Goal: Task Accomplishment & Management: Complete application form

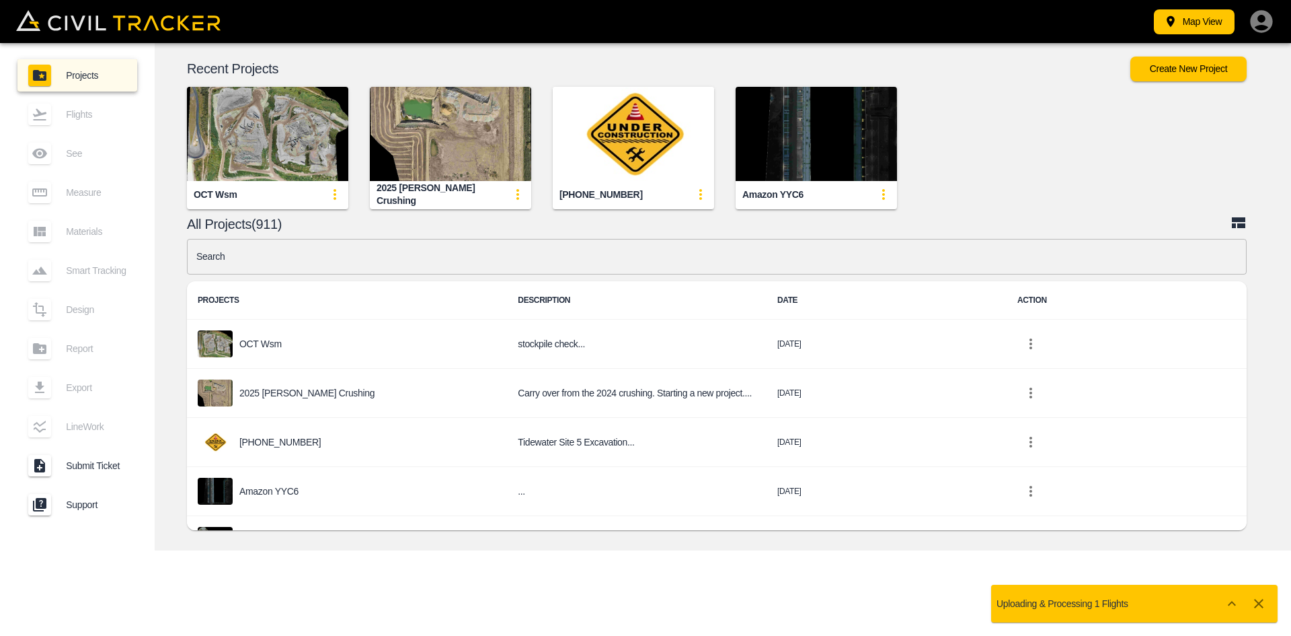
click at [500, 247] on input "text" at bounding box center [717, 257] width 1060 height 36
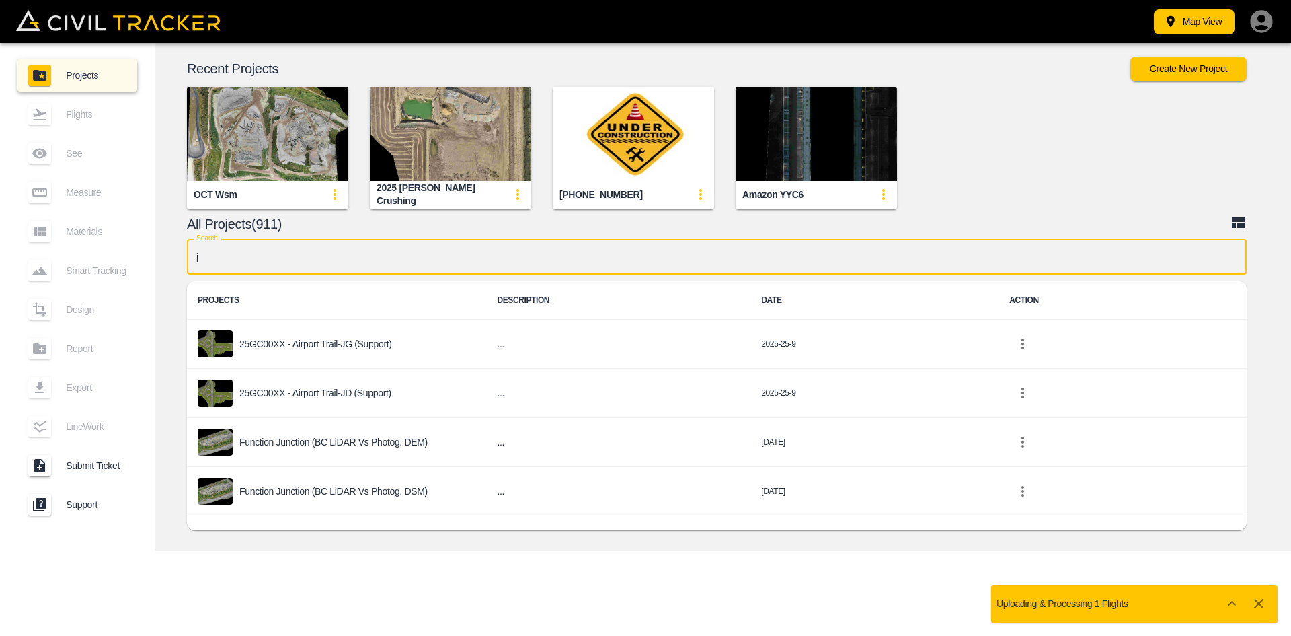
type input "jd"
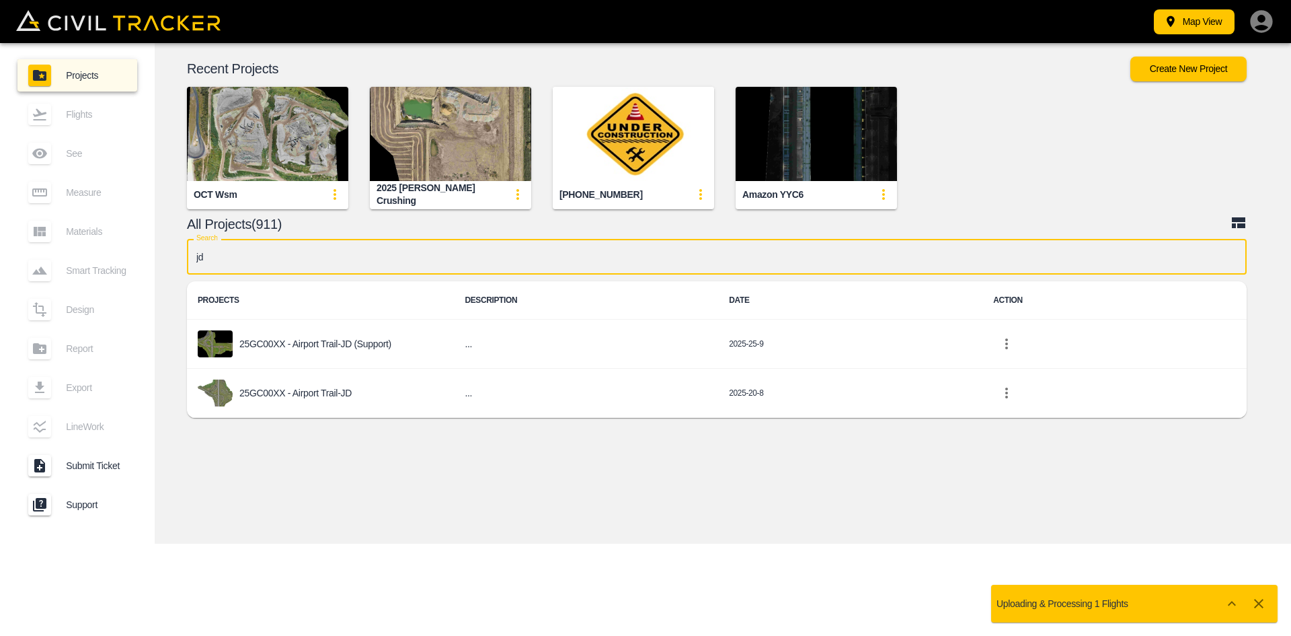
click at [362, 393] on div "25GC00XX - Airport Trail-JD" at bounding box center [320, 392] width 245 height 27
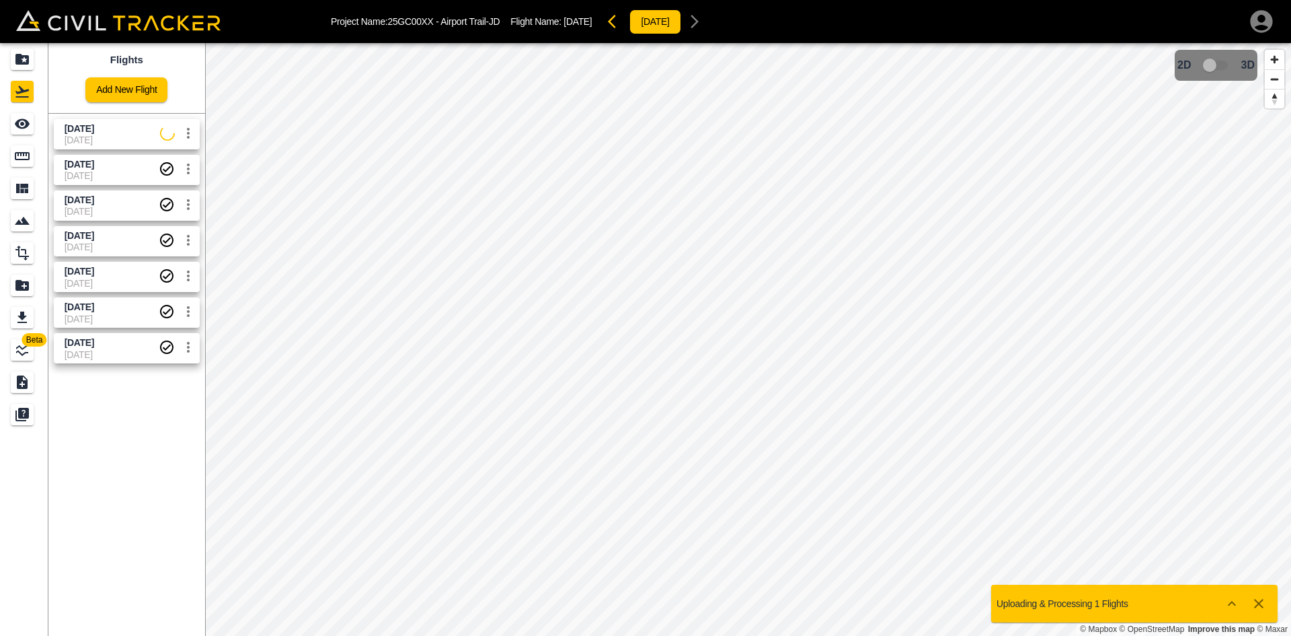
click at [102, 135] on span "[DATE]" at bounding box center [113, 140] width 96 height 11
click at [35, 123] on div "See" at bounding box center [24, 124] width 27 height 22
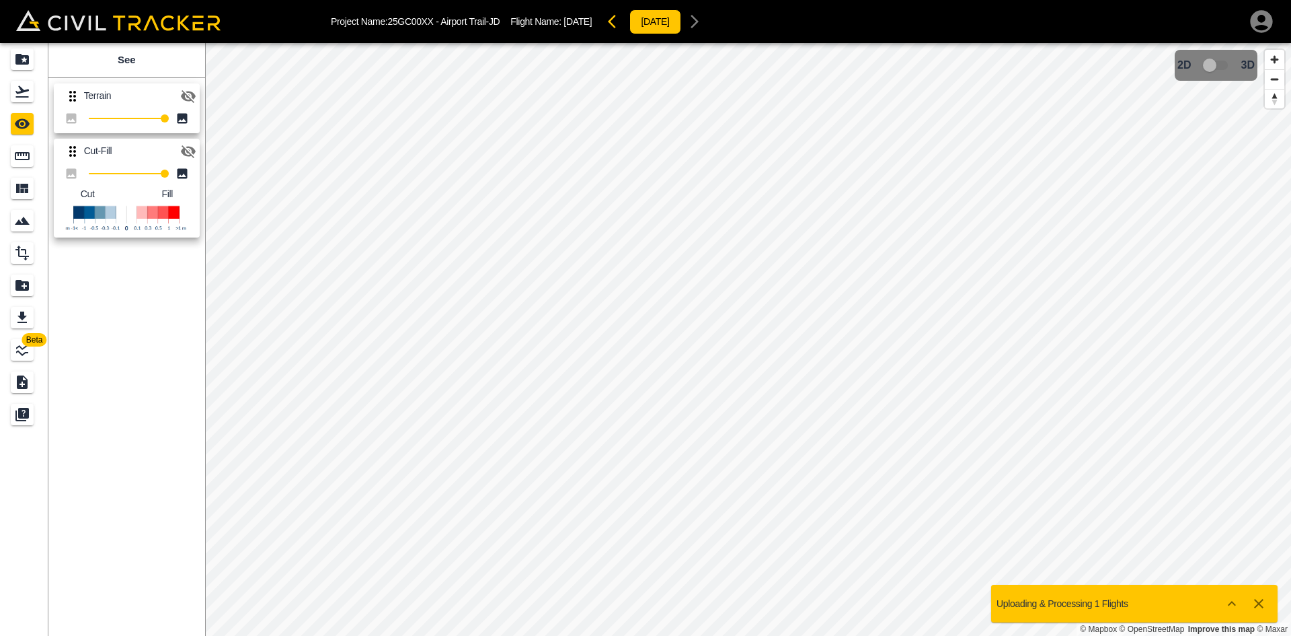
click at [187, 149] on icon "button" at bounding box center [188, 151] width 16 height 16
click at [30, 89] on icon "Flights" at bounding box center [22, 91] width 16 height 16
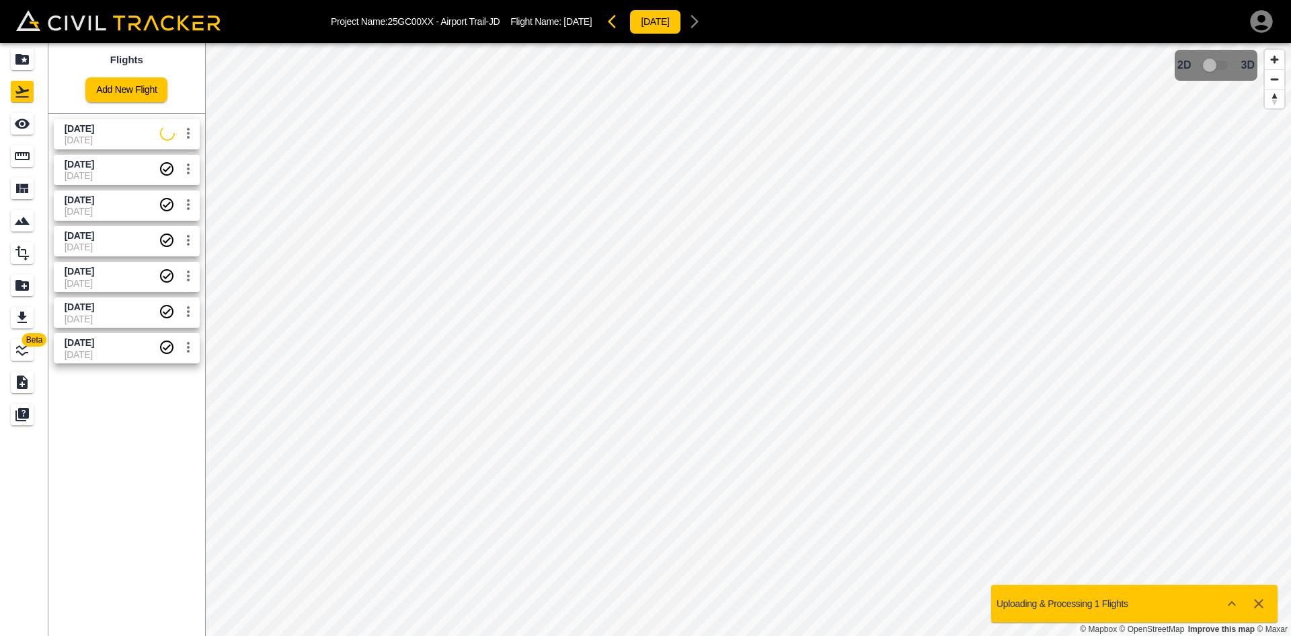
click at [192, 133] on icon "settings" at bounding box center [188, 133] width 16 height 16
click at [164, 185] on h6 "Delete" at bounding box center [174, 184] width 34 height 8
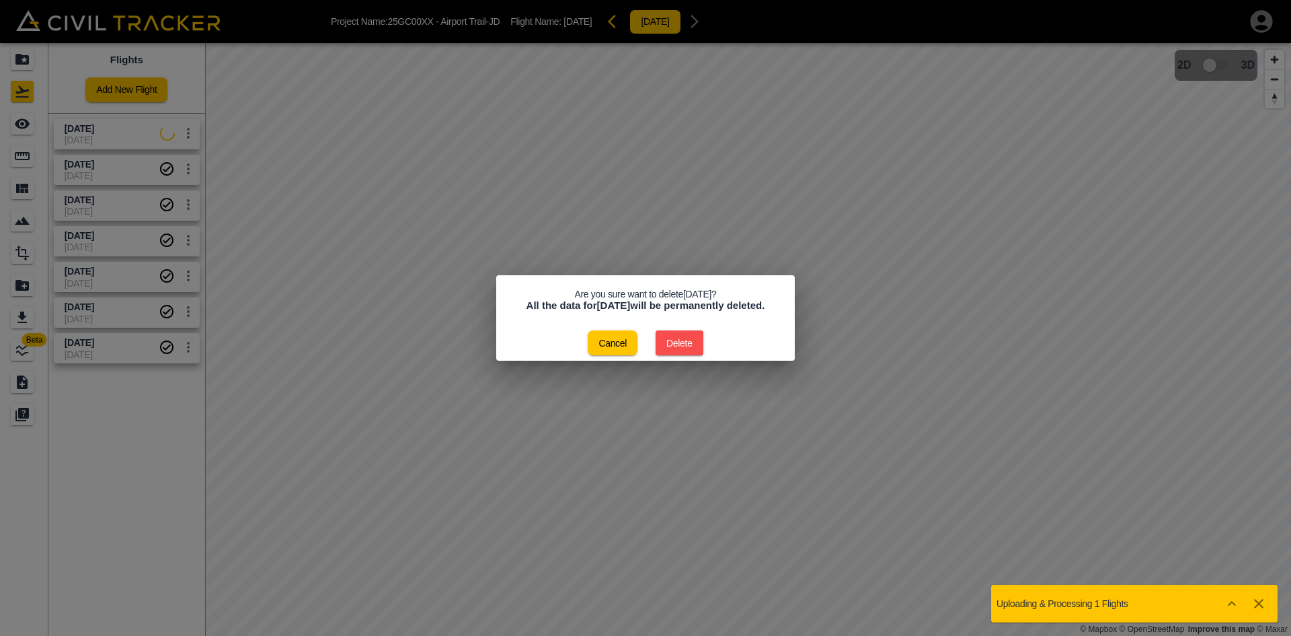
click at [685, 350] on button "Delete" at bounding box center [680, 342] width 48 height 25
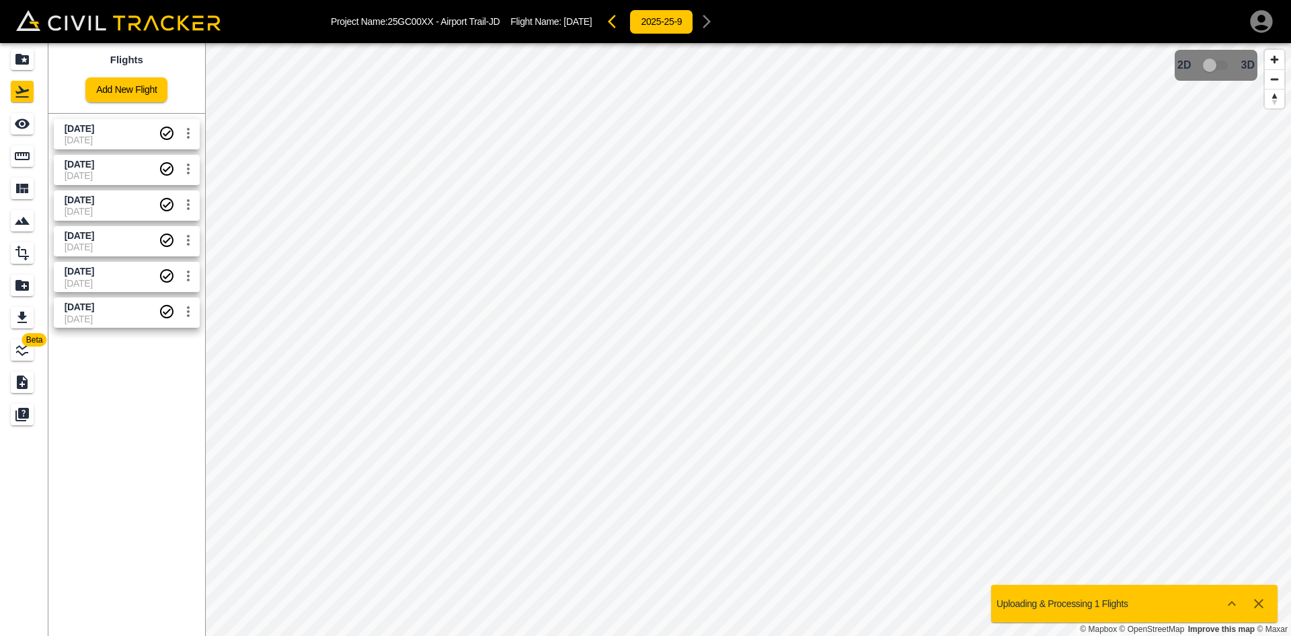
drag, startPoint x: 111, startPoint y: 135, endPoint x: 59, endPoint y: 121, distance: 53.7
click at [111, 135] on span "[DATE]" at bounding box center [112, 140] width 94 height 11
drag, startPoint x: 20, startPoint y: 124, endPoint x: 50, endPoint y: 130, distance: 31.5
click at [20, 125] on icon "See" at bounding box center [22, 124] width 16 height 16
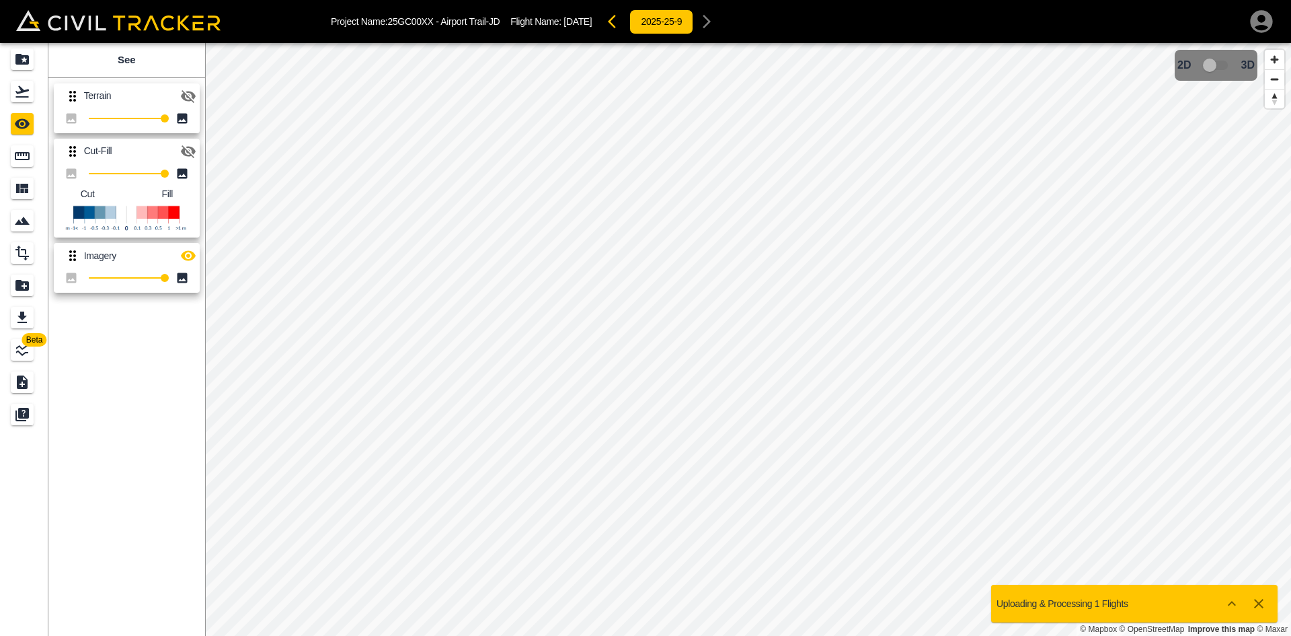
click at [184, 147] on icon "button" at bounding box center [188, 151] width 15 height 13
click at [194, 249] on icon "button" at bounding box center [188, 255] width 16 height 16
click at [28, 64] on icon "Projects" at bounding box center [21, 59] width 13 height 11
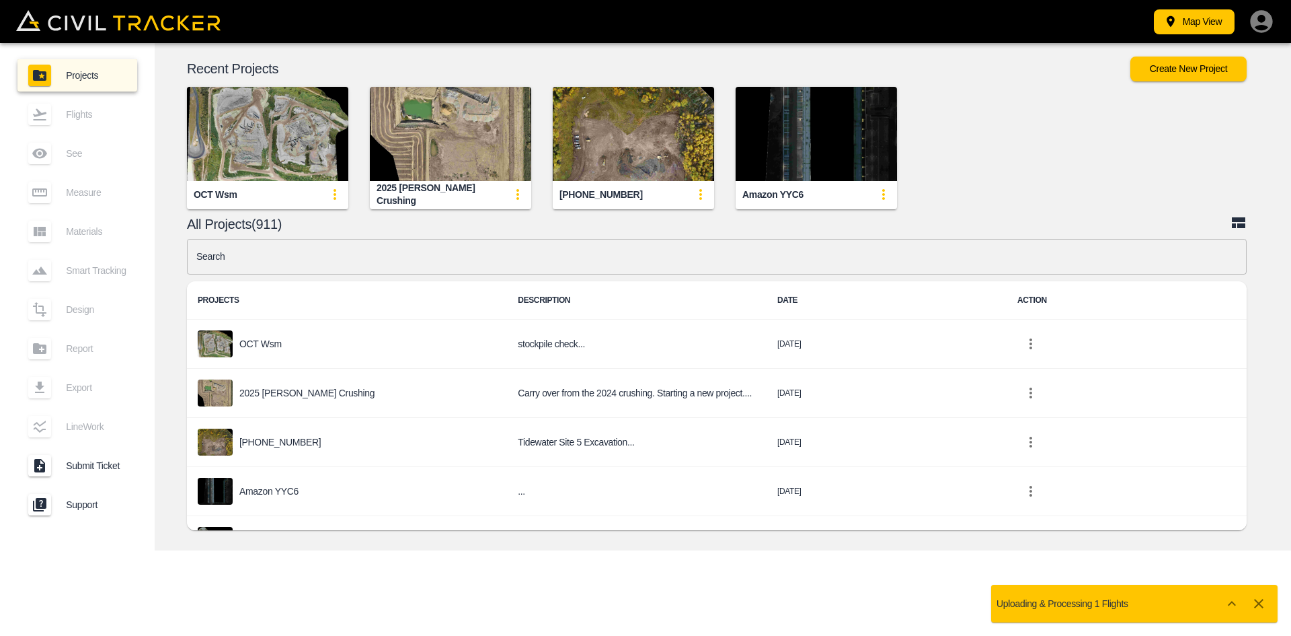
click at [655, 593] on div "Map View Projects Flights See Measure Materials Smart Tracking Design Report Ex…" at bounding box center [645, 318] width 1291 height 636
click at [465, 264] on input "text" at bounding box center [717, 257] width 1060 height 36
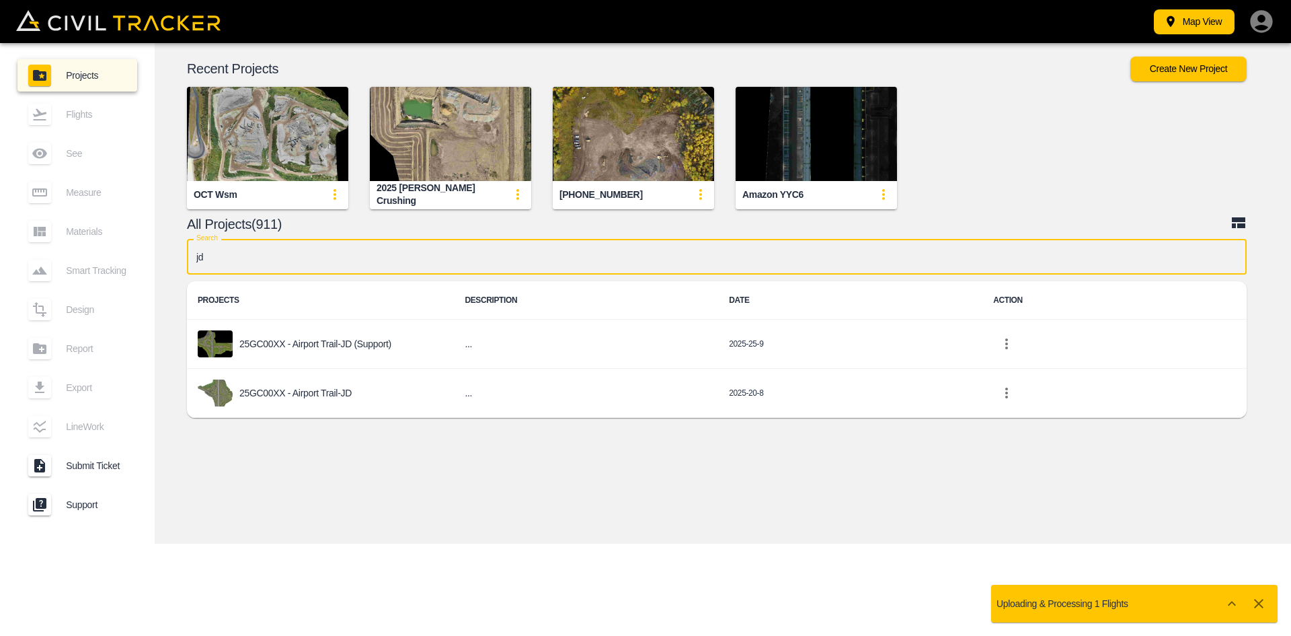
type input "jd"
click at [360, 398] on div "25GC00XX - Airport Trail-JD" at bounding box center [320, 392] width 245 height 27
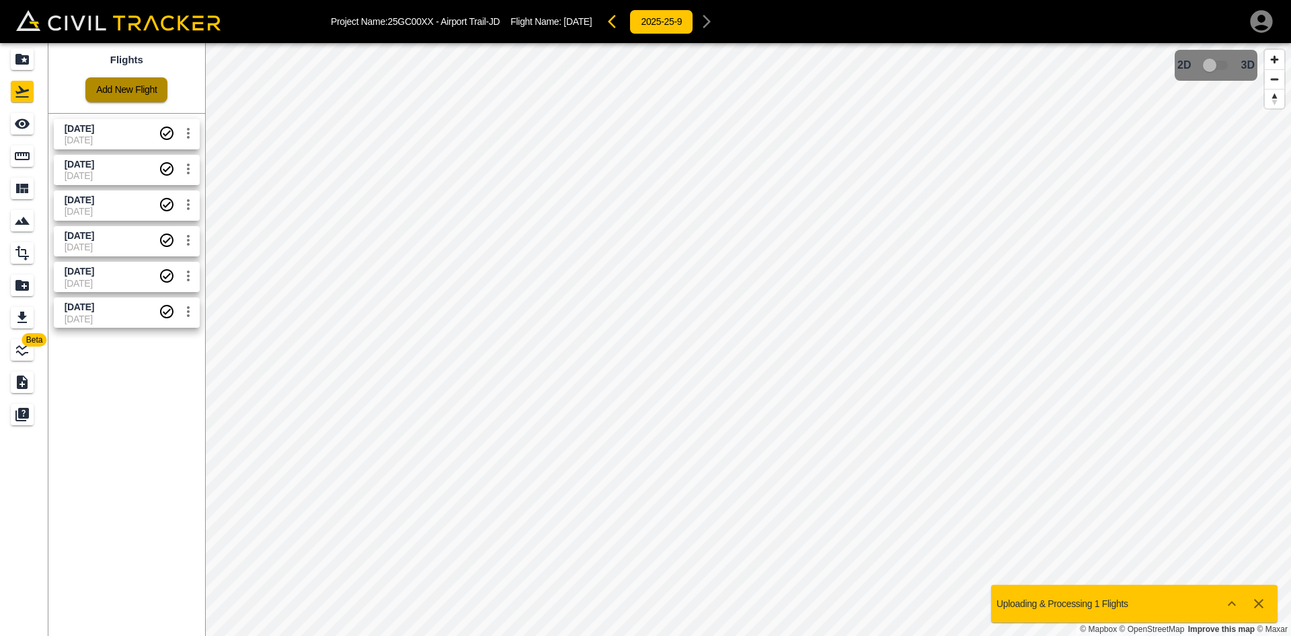
click at [123, 93] on link "Add New Flight" at bounding box center [126, 89] width 82 height 25
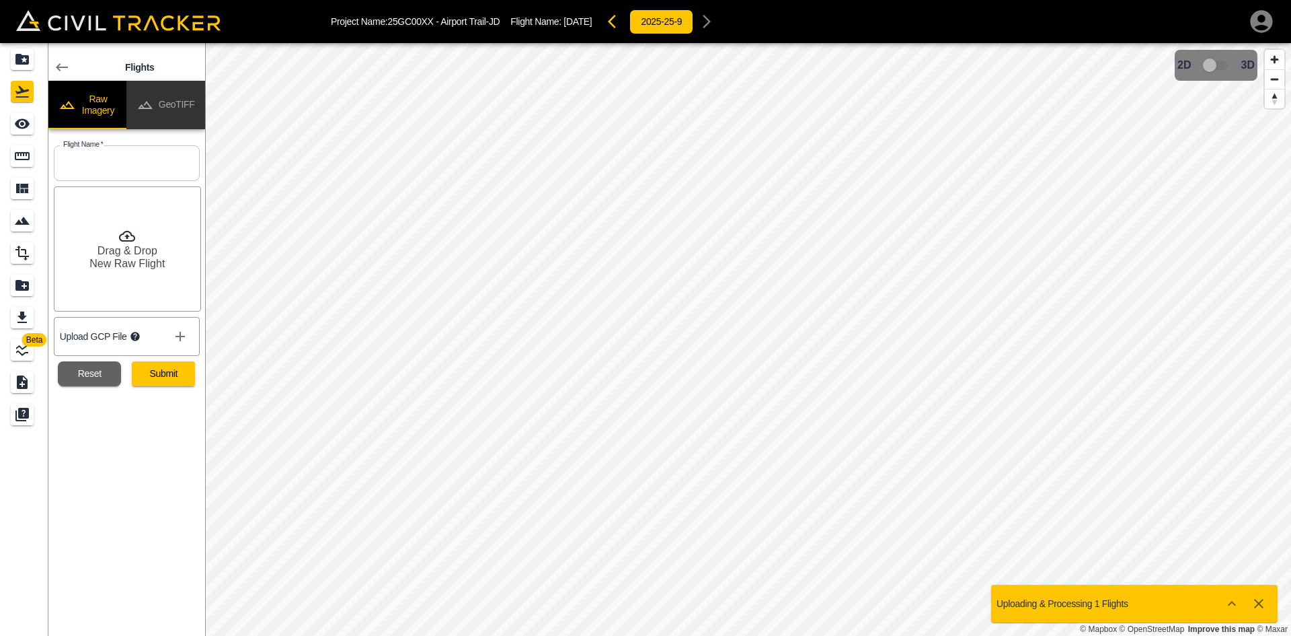
click at [176, 106] on button "GeoTIFF" at bounding box center [165, 105] width 79 height 48
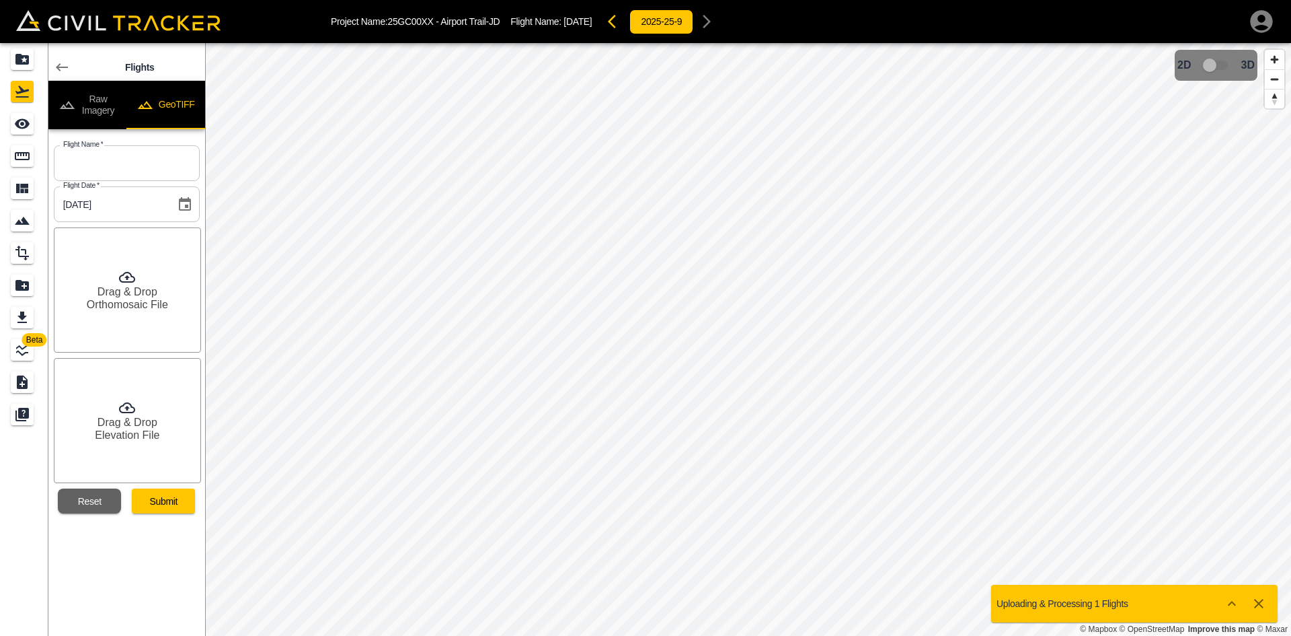
click at [135, 159] on input "text" at bounding box center [127, 163] width 146 height 36
type input "[DATE]"
click at [128, 299] on h6 "Orthomosaic File" at bounding box center [127, 304] width 81 height 13
click at [143, 408] on div "Drag & Drop Elevation File" at bounding box center [127, 420] width 147 height 125
click at [165, 504] on button "Submit" at bounding box center [163, 500] width 63 height 25
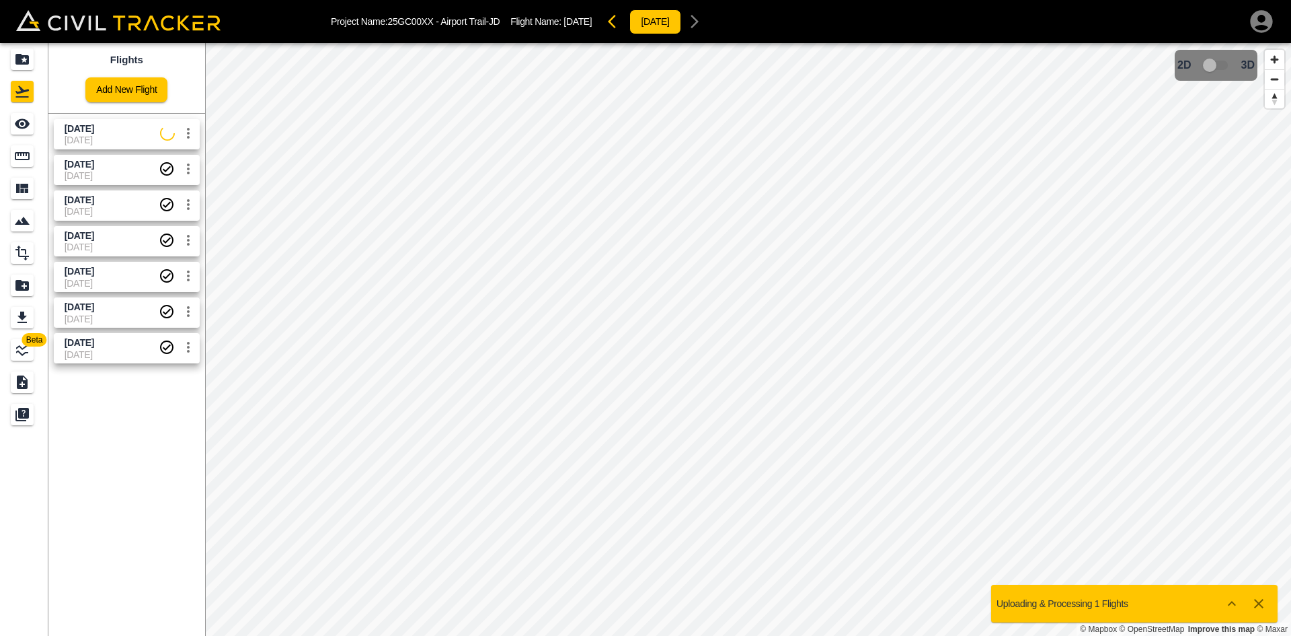
drag, startPoint x: 89, startPoint y: 130, endPoint x: 65, endPoint y: 130, distance: 24.9
click at [89, 130] on span "[DATE]" at bounding box center [80, 128] width 30 height 11
click at [16, 124] on icon "See" at bounding box center [22, 124] width 15 height 10
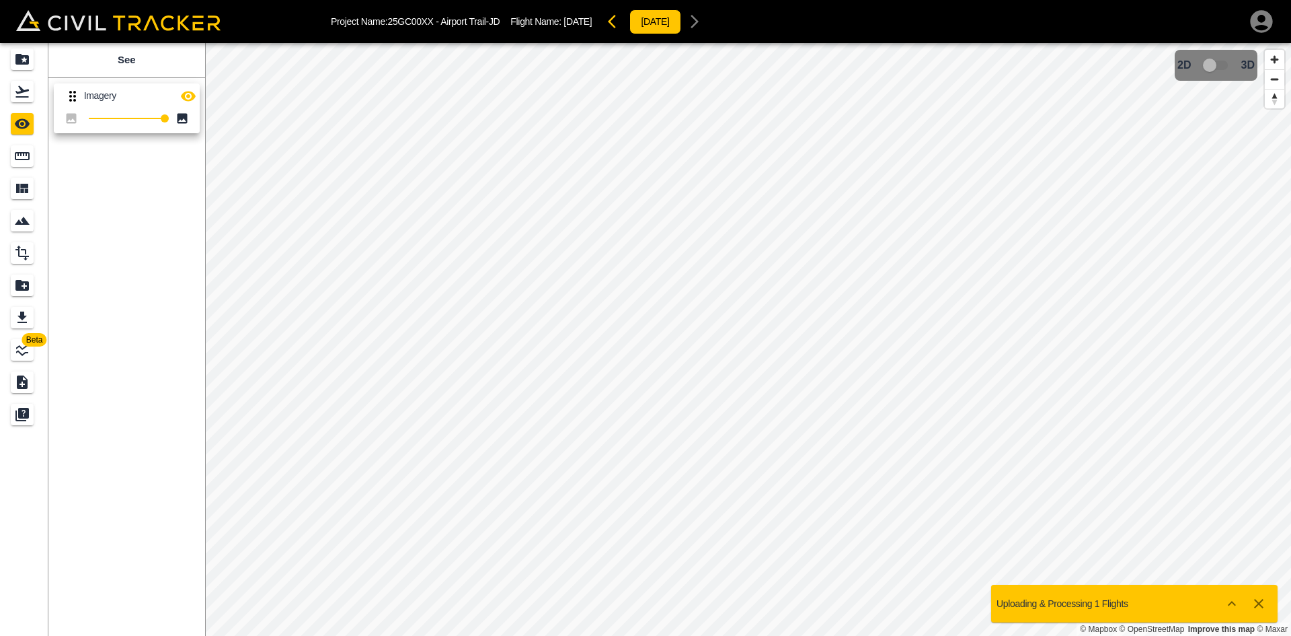
click at [191, 91] on icon "button" at bounding box center [188, 96] width 15 height 10
click at [191, 93] on icon "button" at bounding box center [188, 96] width 15 height 13
click at [24, 96] on icon "Flights" at bounding box center [22, 91] width 16 height 16
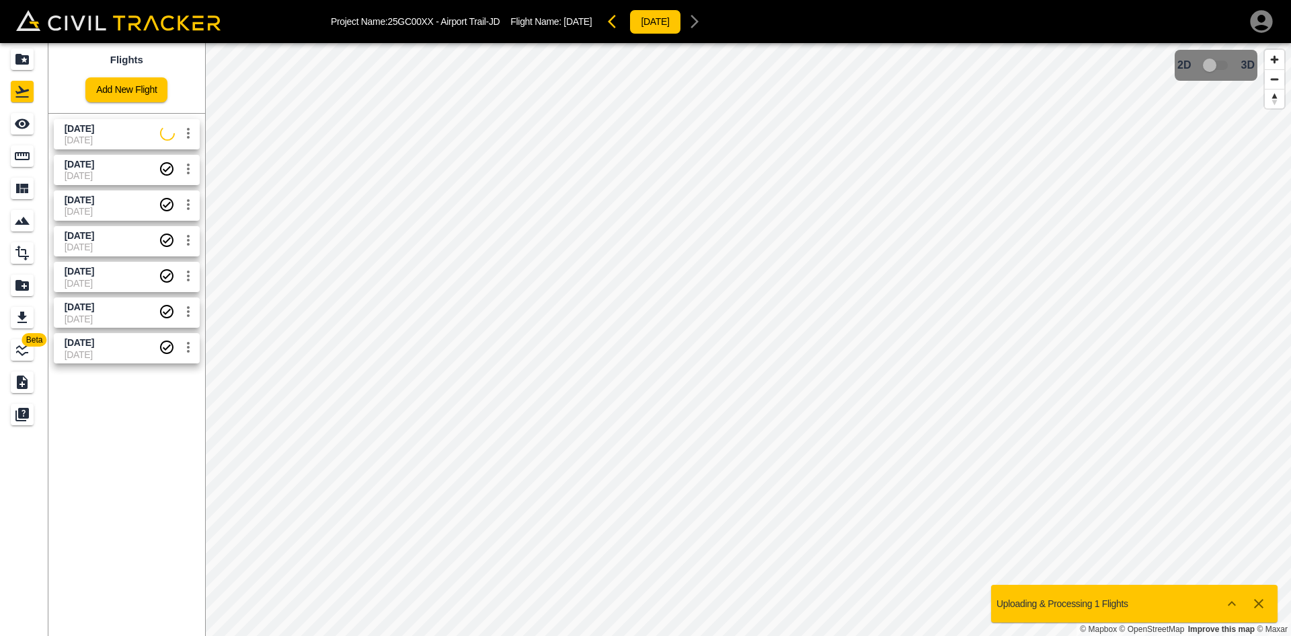
click at [188, 135] on icon "settings" at bounding box center [188, 133] width 16 height 16
click at [161, 186] on h6 "Delete" at bounding box center [174, 184] width 34 height 8
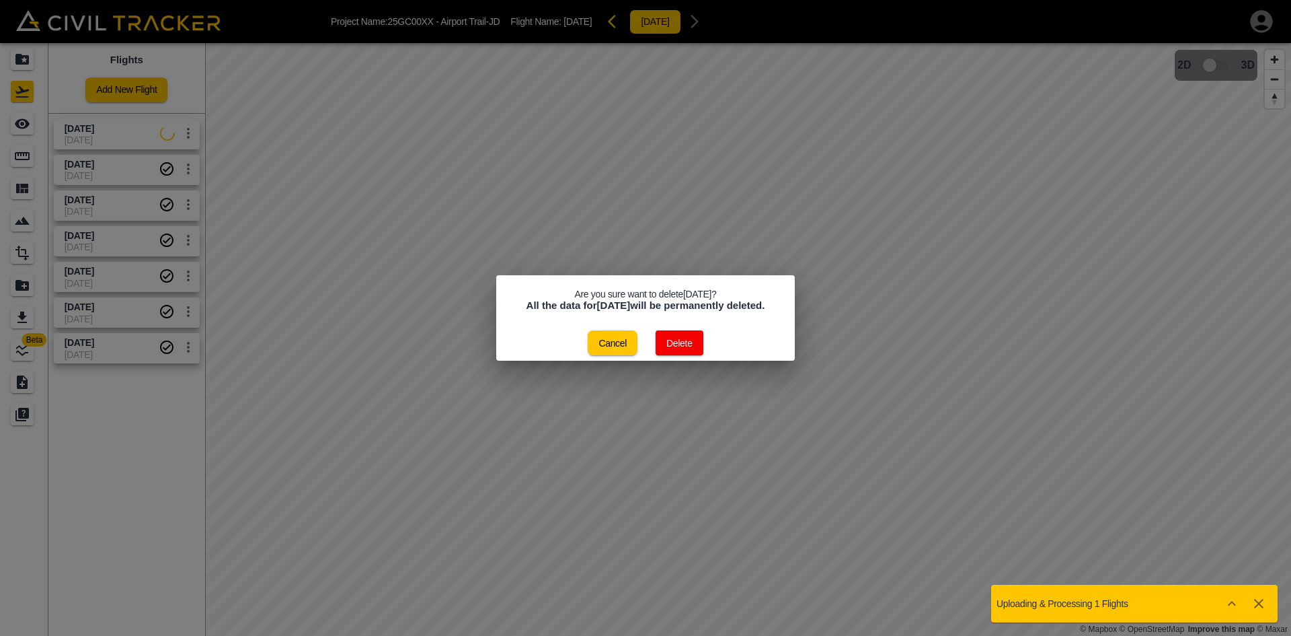
click at [685, 350] on button "Delete" at bounding box center [680, 342] width 48 height 25
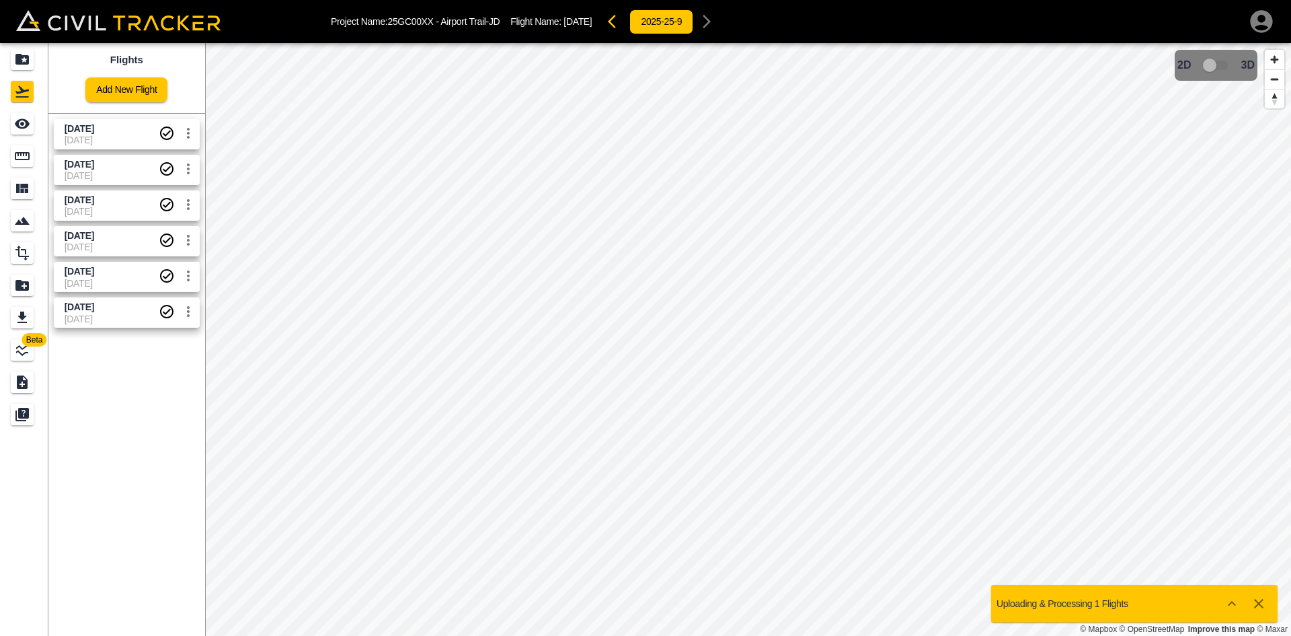
click at [135, 91] on link "Add New Flight" at bounding box center [126, 89] width 82 height 25
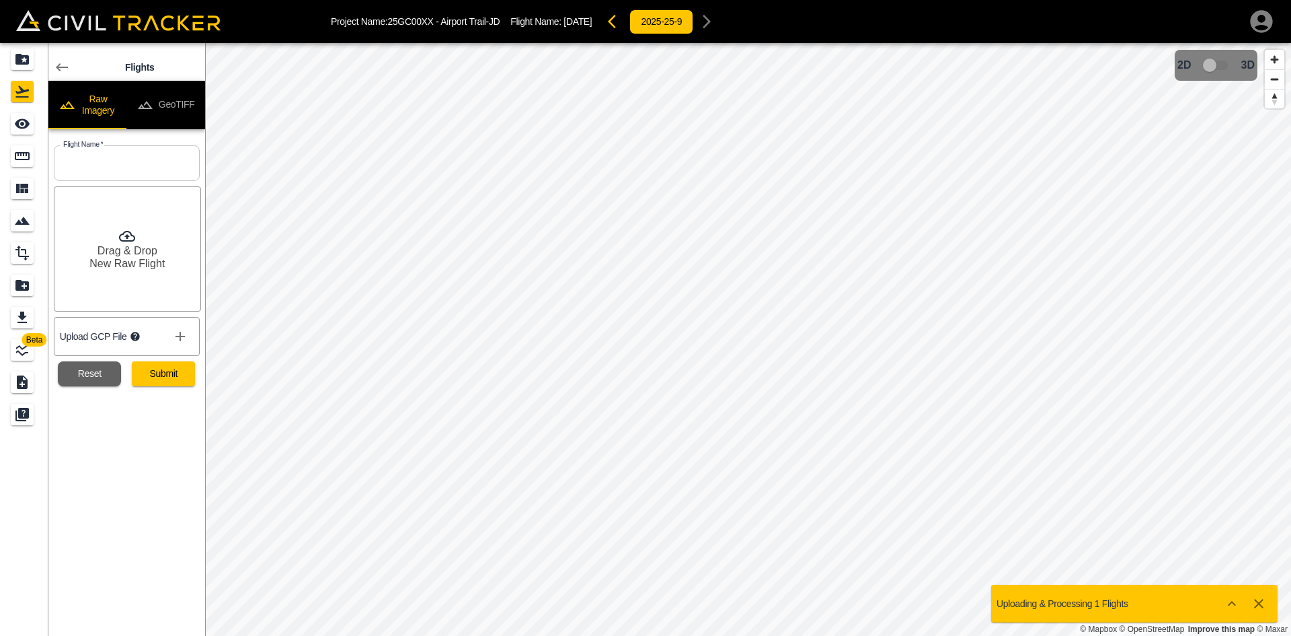
click at [173, 95] on button "GeoTIFF" at bounding box center [165, 105] width 79 height 48
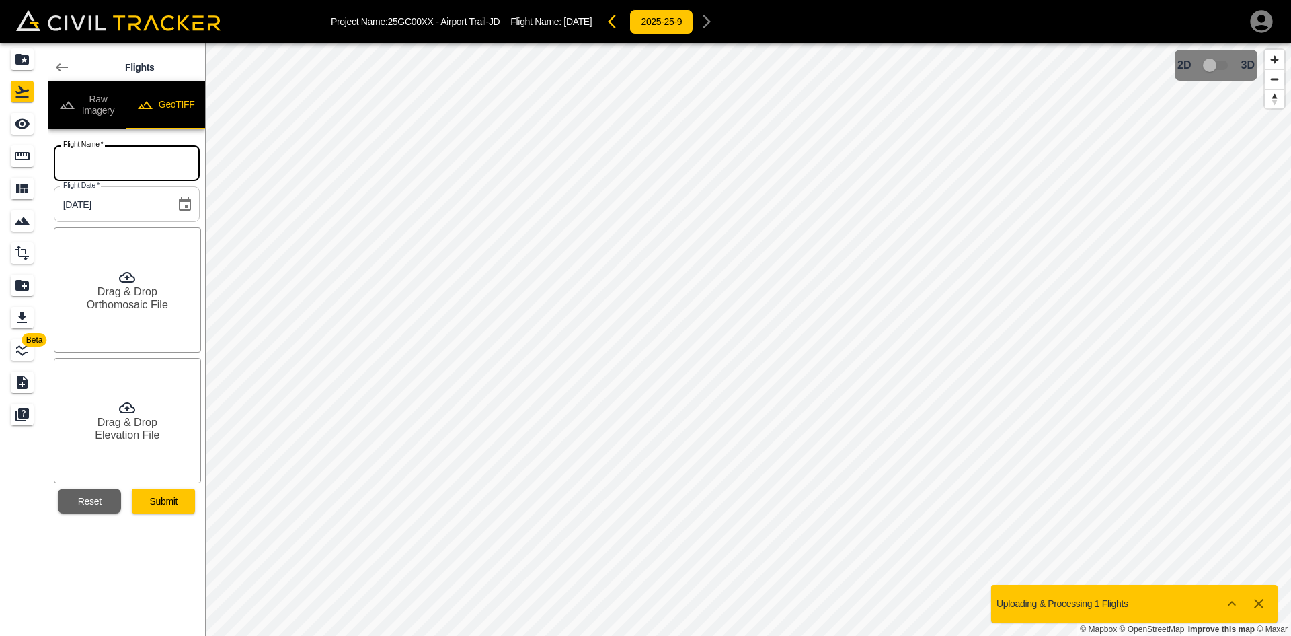
click at [161, 161] on input "text" at bounding box center [127, 163] width 146 height 36
type input "[DATE]"
click at [118, 299] on h6 "Orthomosaic File" at bounding box center [127, 304] width 81 height 13
click at [137, 406] on div "Drag & Drop Elevation File" at bounding box center [127, 420] width 147 height 125
click at [176, 498] on button "Submit" at bounding box center [163, 500] width 63 height 25
